Goal: Entertainment & Leisure: Browse casually

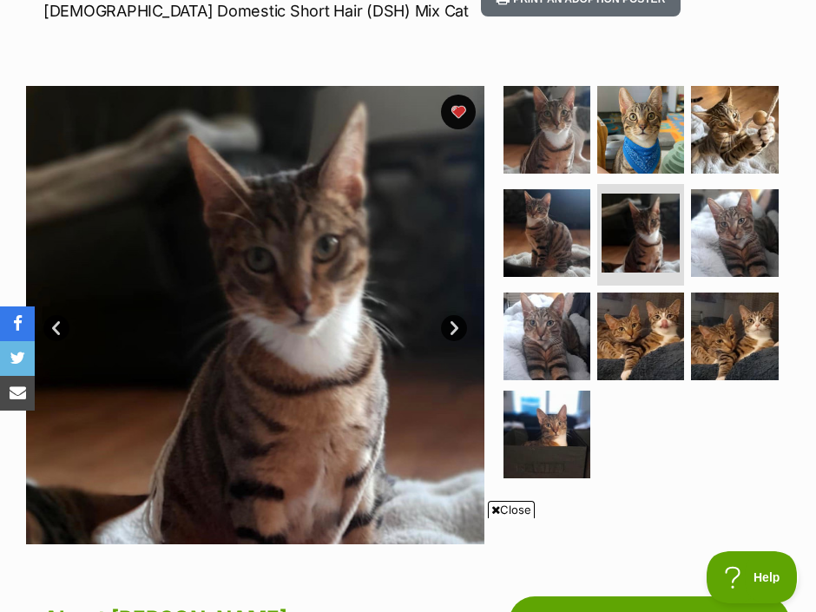
scroll to position [278, 0]
click at [631, 130] on img at bounding box center [639, 129] width 91 height 91
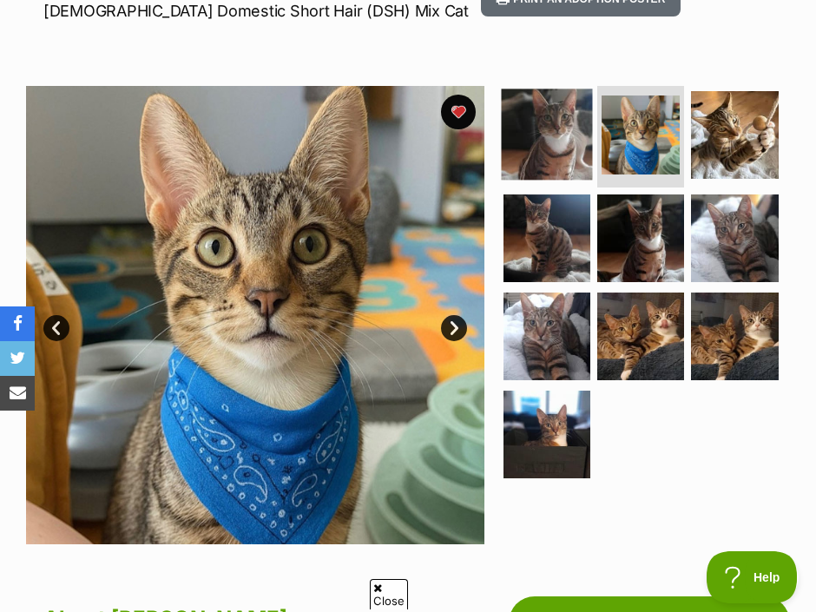
click at [541, 107] on img at bounding box center [546, 134] width 91 height 91
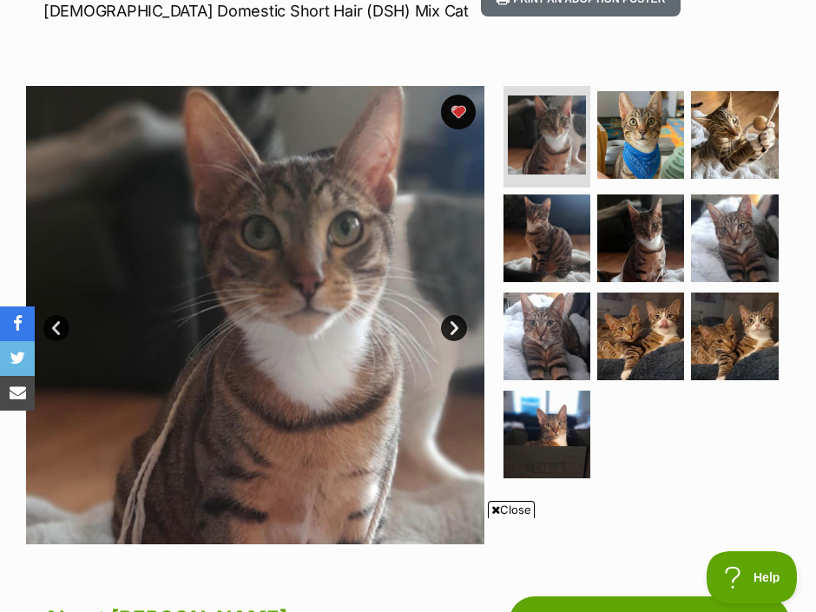
scroll to position [0, 0]
click at [452, 320] on link "Next" at bounding box center [454, 328] width 26 height 26
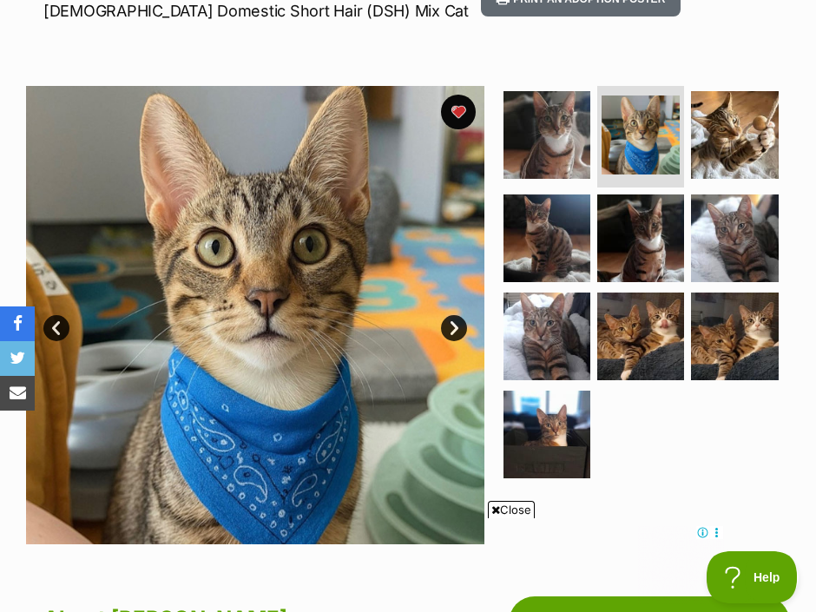
click at [456, 323] on link "Next" at bounding box center [454, 328] width 26 height 26
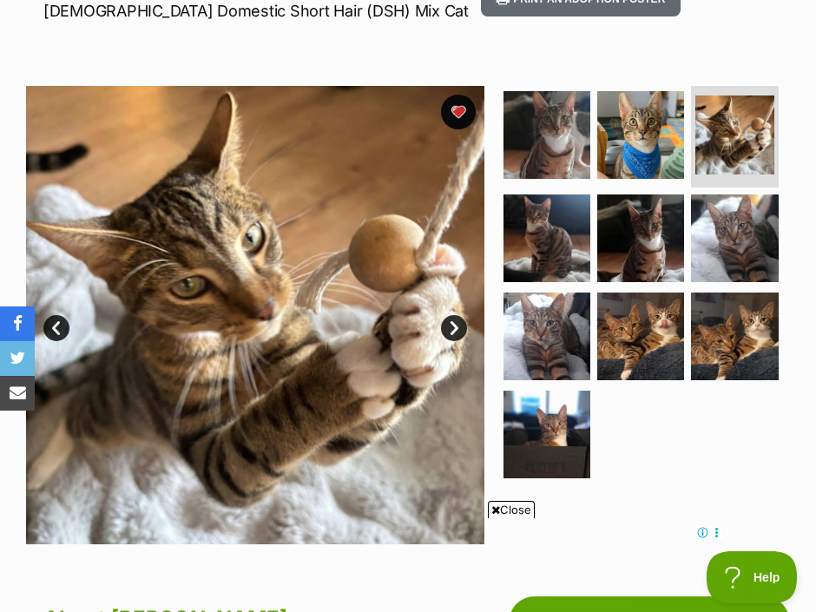
click at [456, 323] on link "Next" at bounding box center [454, 328] width 26 height 26
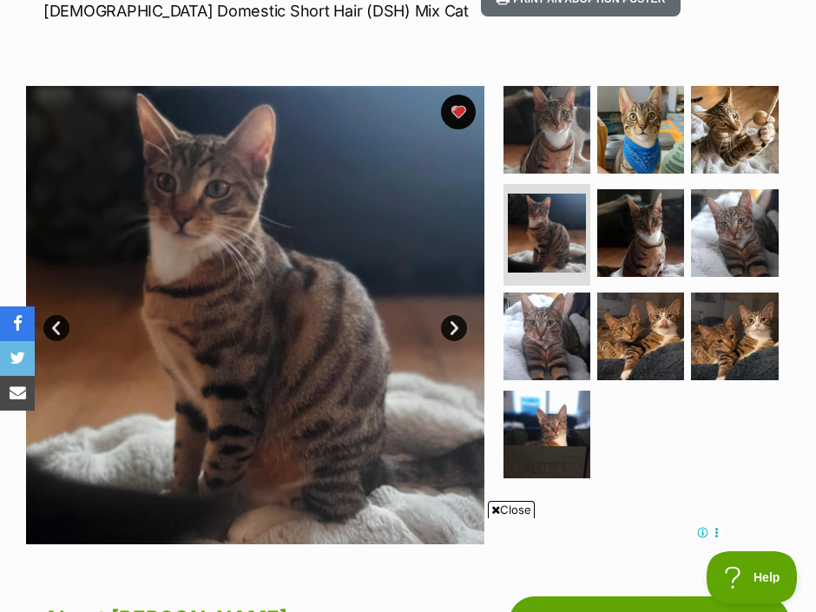
click at [456, 323] on link "Next" at bounding box center [454, 328] width 26 height 26
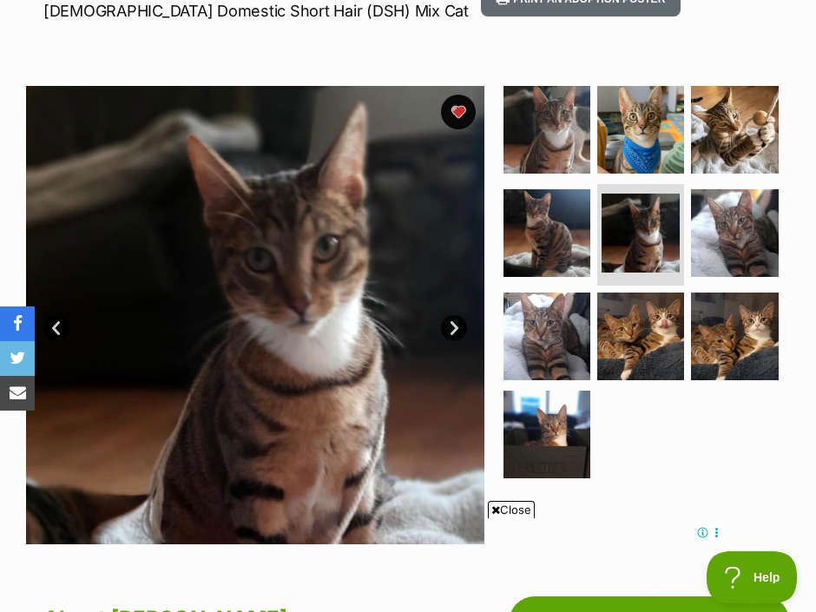
click at [456, 323] on link "Next" at bounding box center [454, 328] width 26 height 26
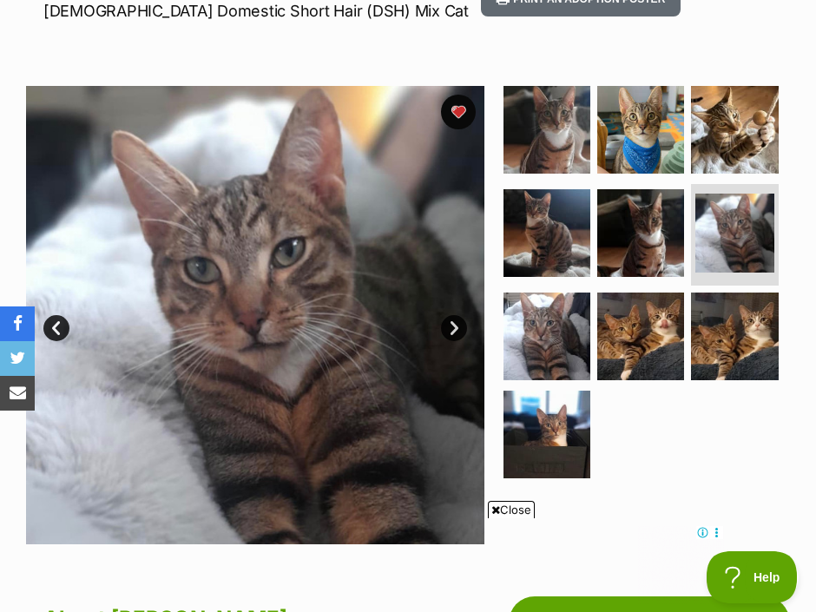
click at [456, 323] on link "Next" at bounding box center [454, 328] width 26 height 26
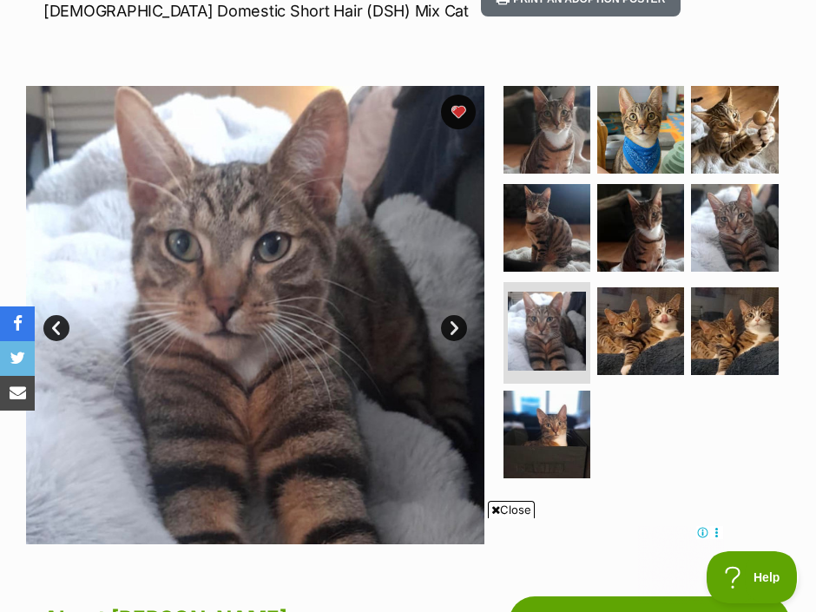
click at [456, 323] on link "Next" at bounding box center [454, 328] width 26 height 26
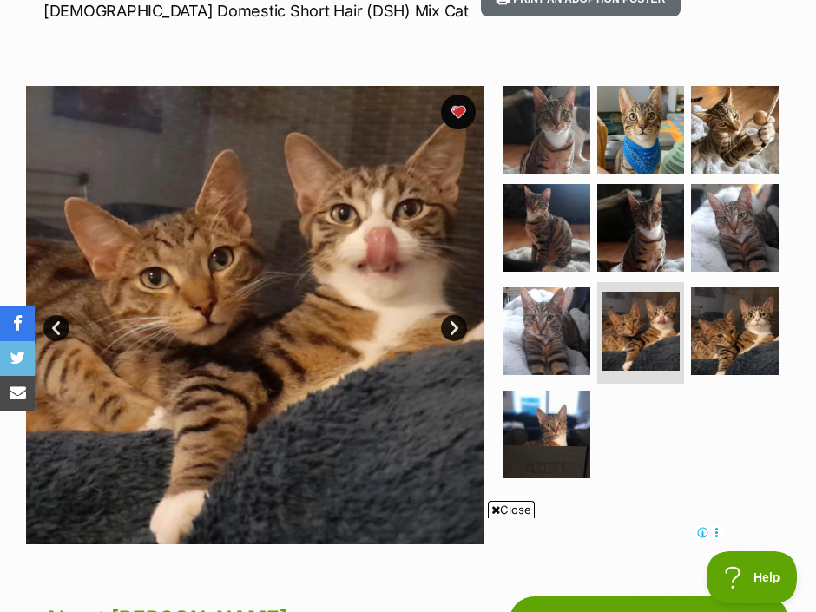
click at [456, 323] on link "Next" at bounding box center [454, 328] width 26 height 26
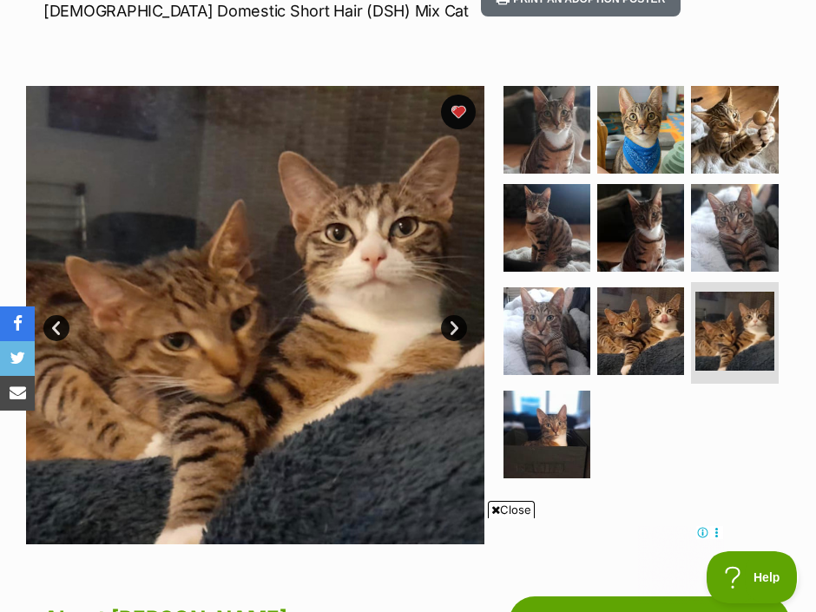
click at [456, 323] on link "Next" at bounding box center [454, 328] width 26 height 26
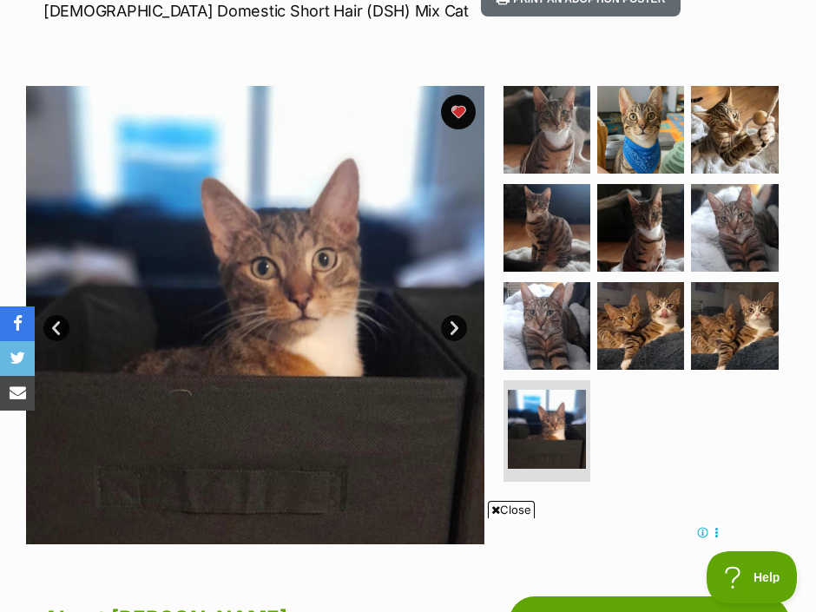
click at [455, 323] on link "Next" at bounding box center [454, 328] width 26 height 26
